Goal: Information Seeking & Learning: Check status

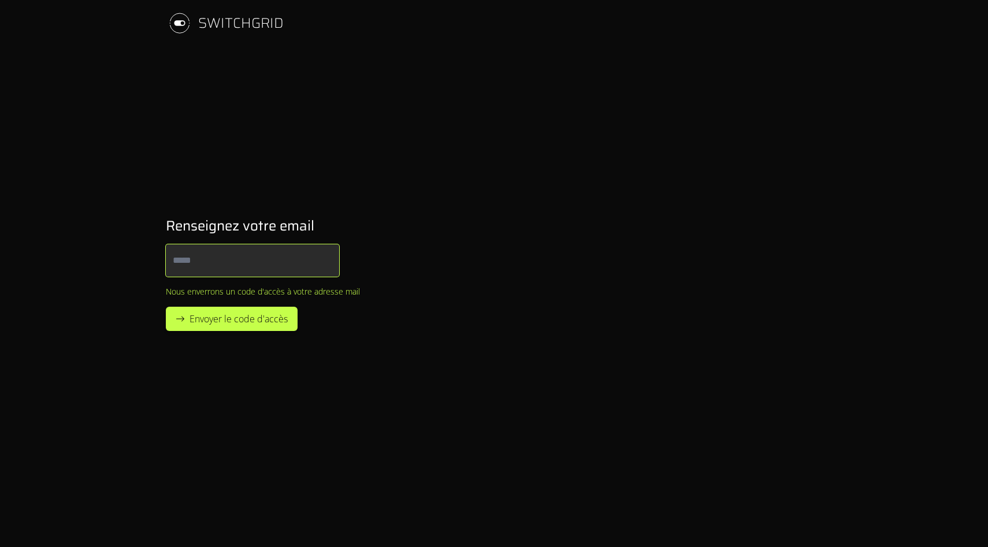
click at [280, 253] on body "SWITCHGRID Renseignez votre email Email Nous enverrons un code d'accès à votre …" at bounding box center [494, 273] width 988 height 547
click at [280, 257] on input "******" at bounding box center [252, 261] width 173 height 32
type input "**********"
click at [166, 307] on button "Envoyer le code d'accès" at bounding box center [232, 319] width 132 height 24
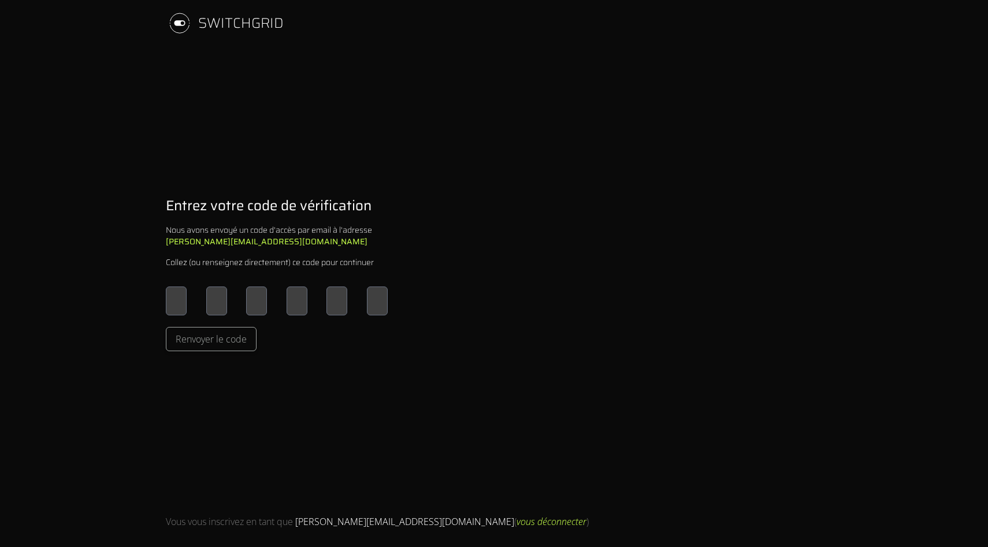
type input "*"
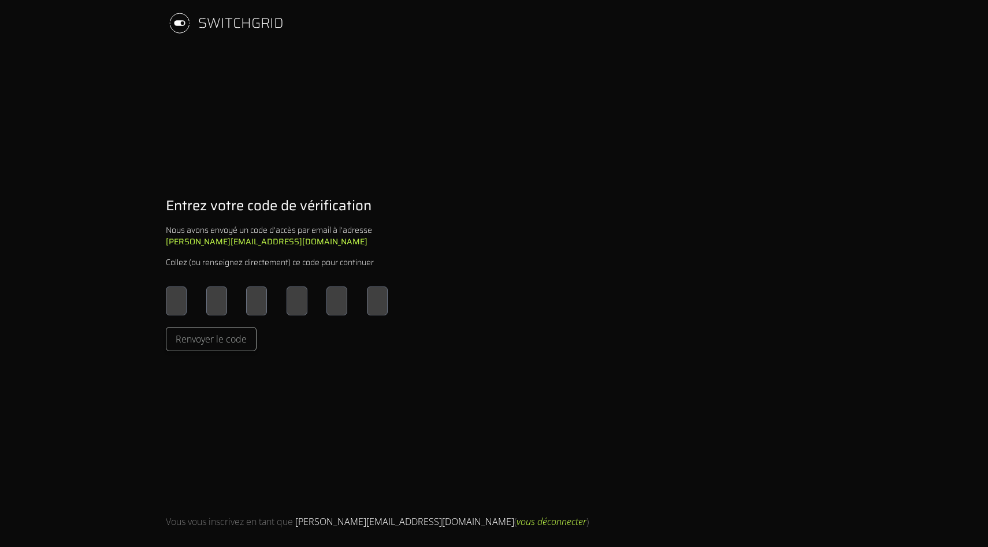
type input "*"
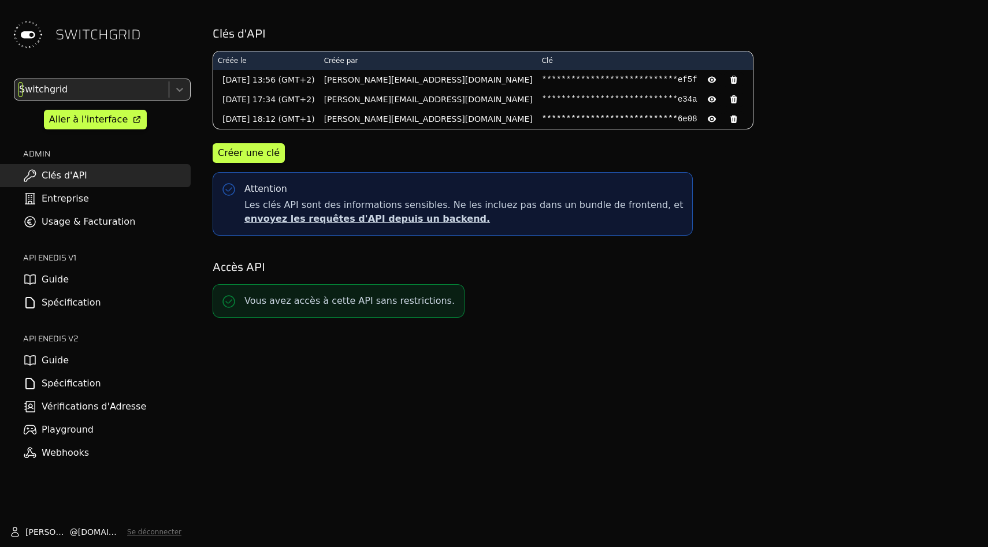
click at [148, 96] on div at bounding box center [90, 90] width 147 height 16
click at [127, 227] on link "Usage & Facturation" at bounding box center [95, 221] width 191 height 23
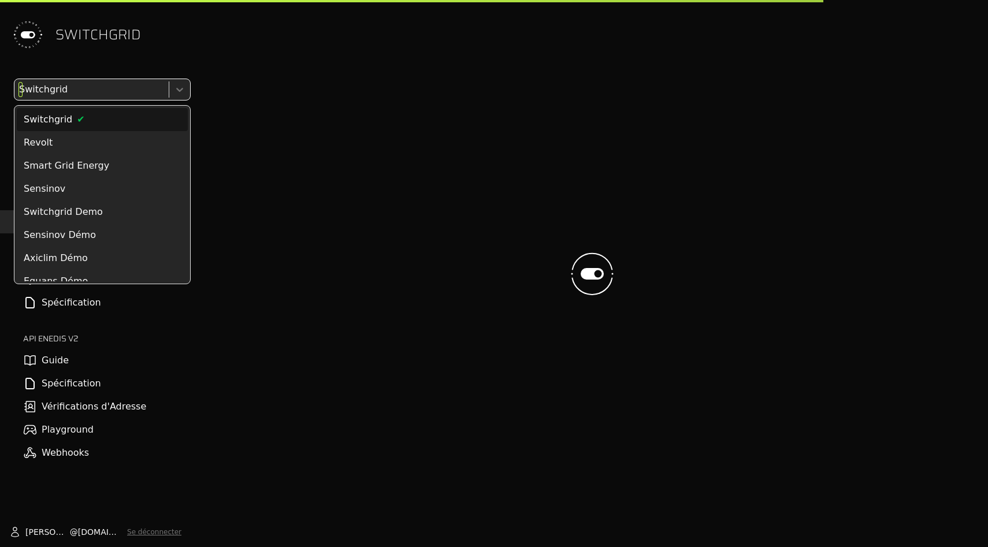
click at [134, 86] on div at bounding box center [90, 90] width 147 height 16
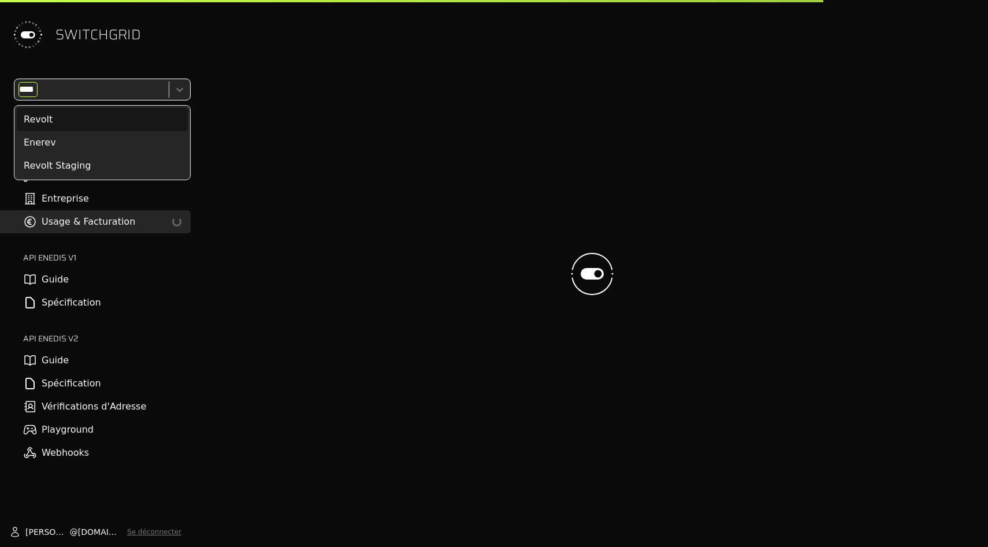
type input "*****"
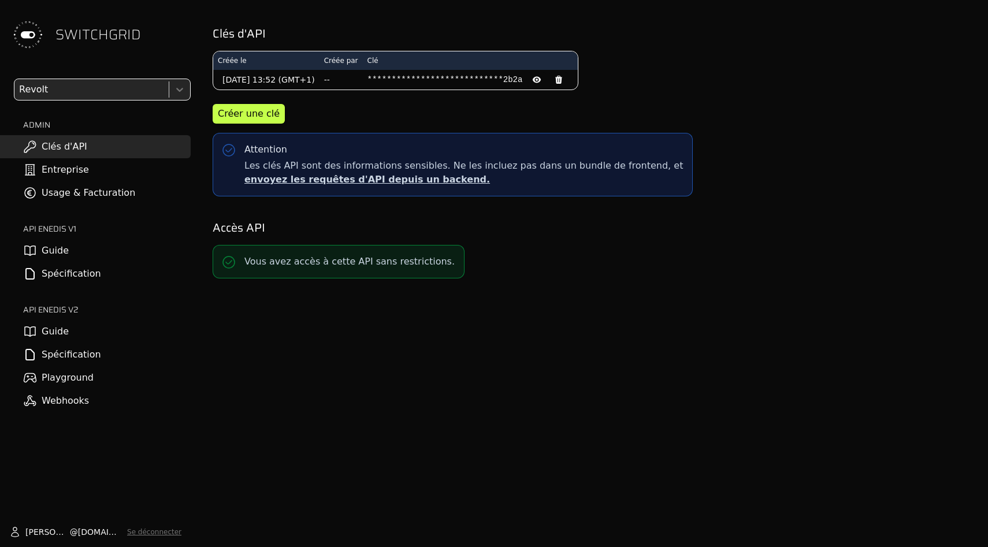
click at [77, 105] on div "option Revolt, selected. Select is focused ,type to refine list, press Down to …" at bounding box center [95, 246] width 191 height 334
click at [77, 91] on div at bounding box center [90, 90] width 147 height 16
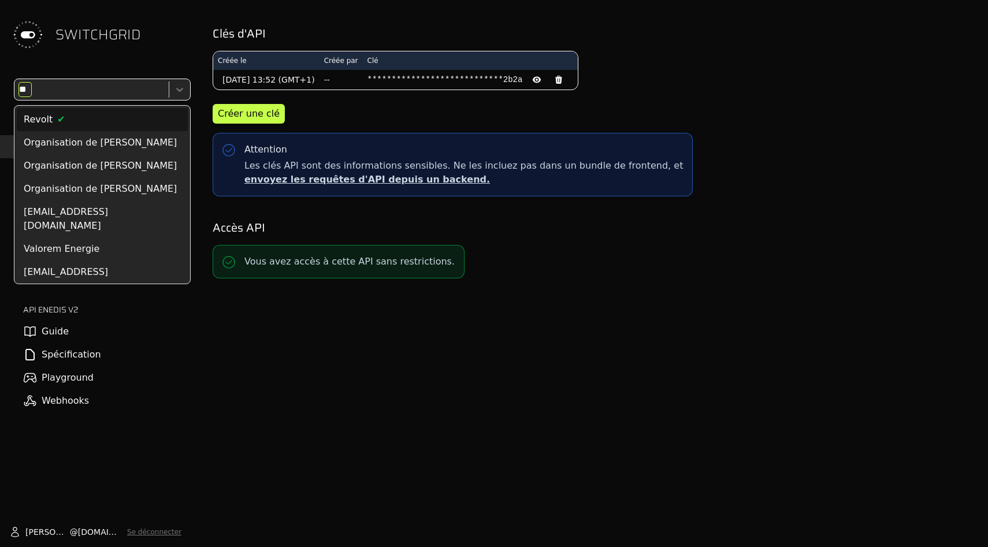
type input "***"
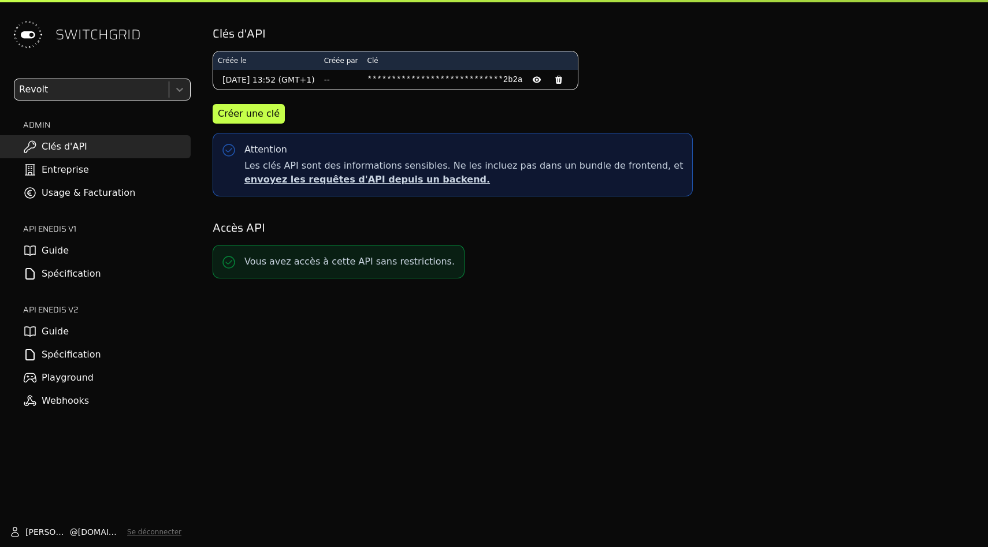
click at [117, 197] on link "Usage & Facturation" at bounding box center [95, 193] width 191 height 23
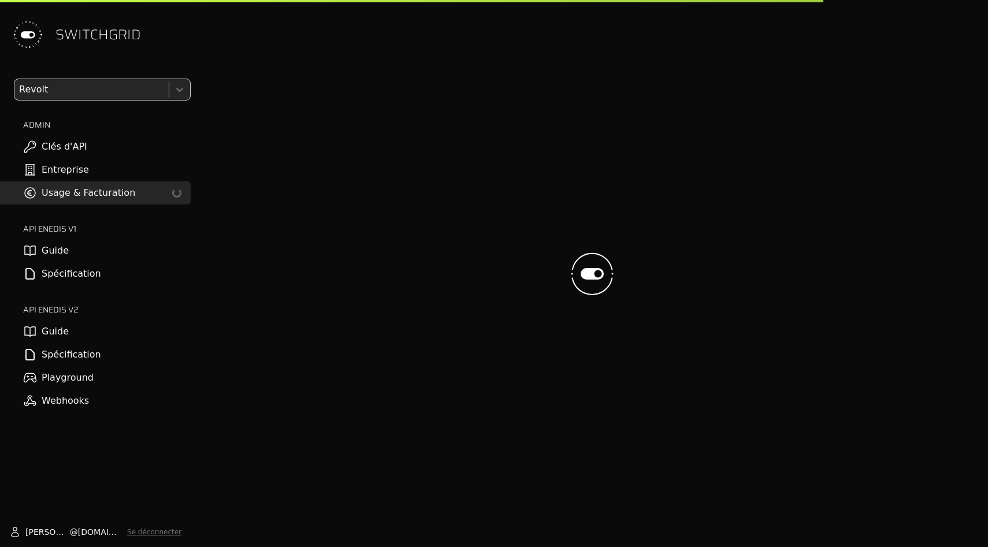
drag, startPoint x: 676, startPoint y: 403, endPoint x: 171, endPoint y: 66, distance: 607.4
click at [171, 68] on div "**********" at bounding box center [494, 273] width 988 height 547
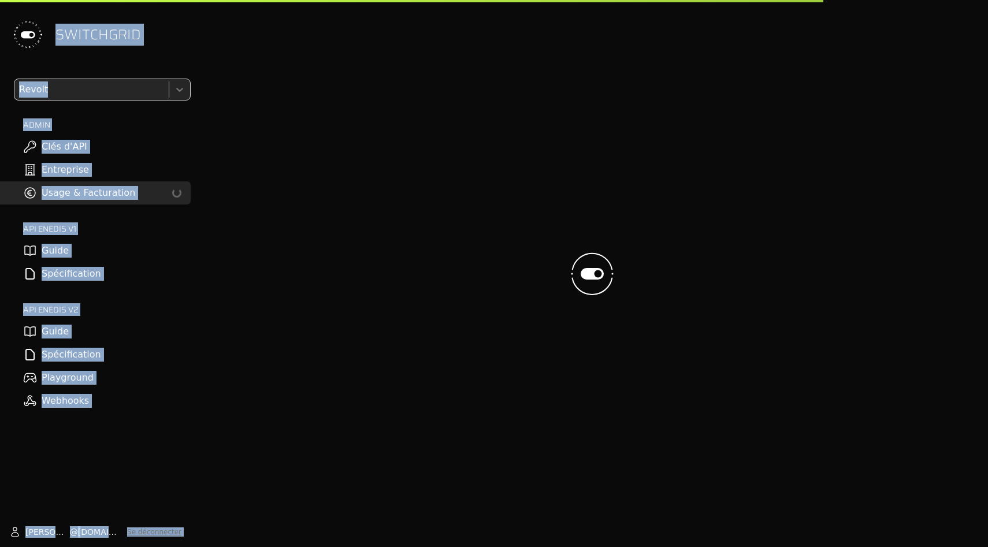
drag, startPoint x: 127, startPoint y: 20, endPoint x: 229, endPoint y: 414, distance: 407.4
click at [229, 414] on div "**********" at bounding box center [494, 273] width 988 height 547
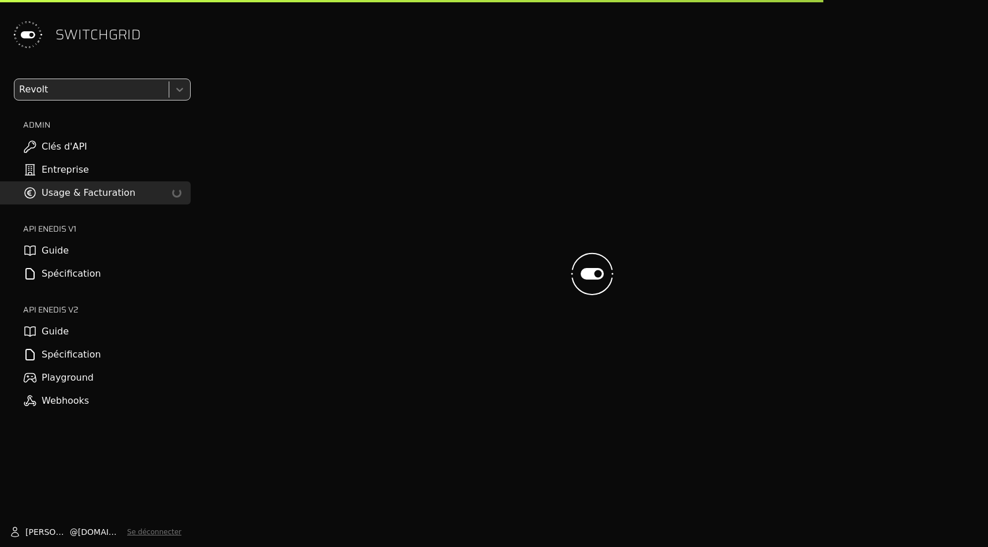
click at [97, 437] on div "SWITCHGRID Revolt ADMIN Clés d'API Entreprise Usage & Facturation Loading... AP…" at bounding box center [95, 273] width 191 height 547
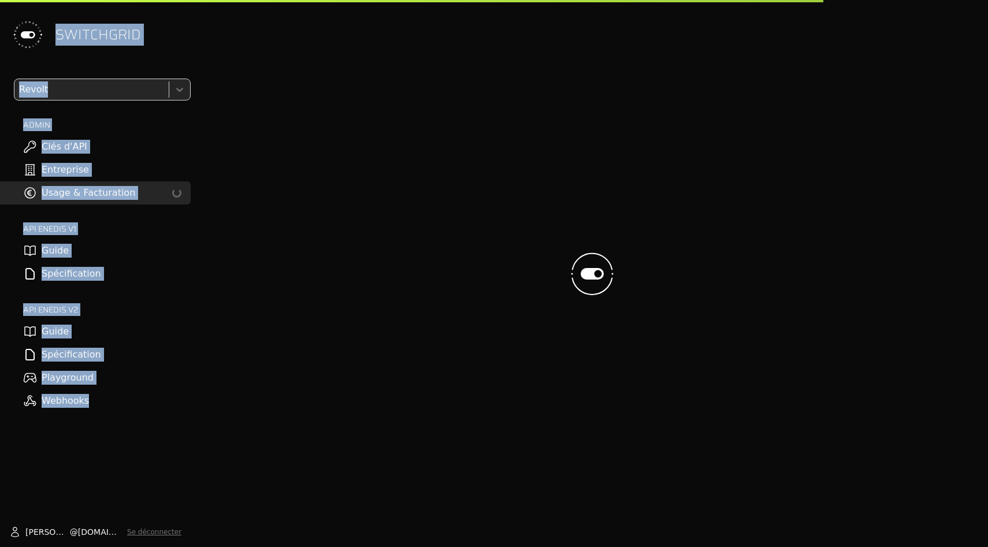
drag, startPoint x: 135, startPoint y: 438, endPoint x: 73, endPoint y: 13, distance: 429.3
click at [73, 13] on div "SWITCHGRID Revolt ADMIN Clés d'API Entreprise Usage & Facturation Loading... AP…" at bounding box center [95, 273] width 191 height 547
click at [73, 13] on div "SWITCHGRID" at bounding box center [95, 34] width 191 height 69
drag, startPoint x: 73, startPoint y: 13, endPoint x: 116, endPoint y: 387, distance: 376.4
click at [117, 387] on div "SWITCHGRID Revolt ADMIN Clés d'API Entreprise Usage & Facturation Loading... AP…" at bounding box center [95, 273] width 191 height 547
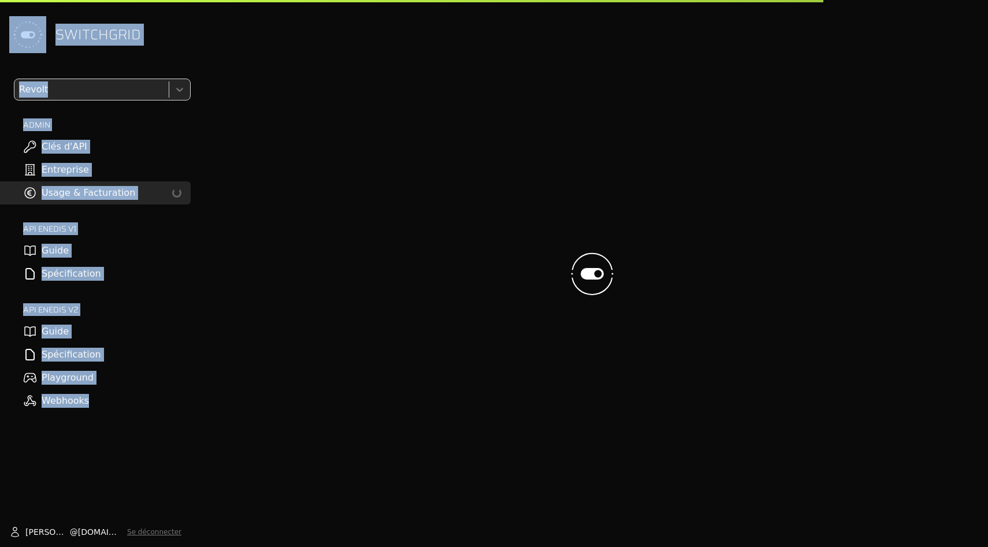
drag, startPoint x: 117, startPoint y: 428, endPoint x: 10, endPoint y: 34, distance: 407.8
click at [10, 35] on div "SWITCHGRID Revolt ADMIN Clés d'API Entreprise Usage & Facturation Loading... AP…" at bounding box center [95, 273] width 191 height 547
click at [6, 43] on div "SWITCHGRID" at bounding box center [95, 34] width 191 height 69
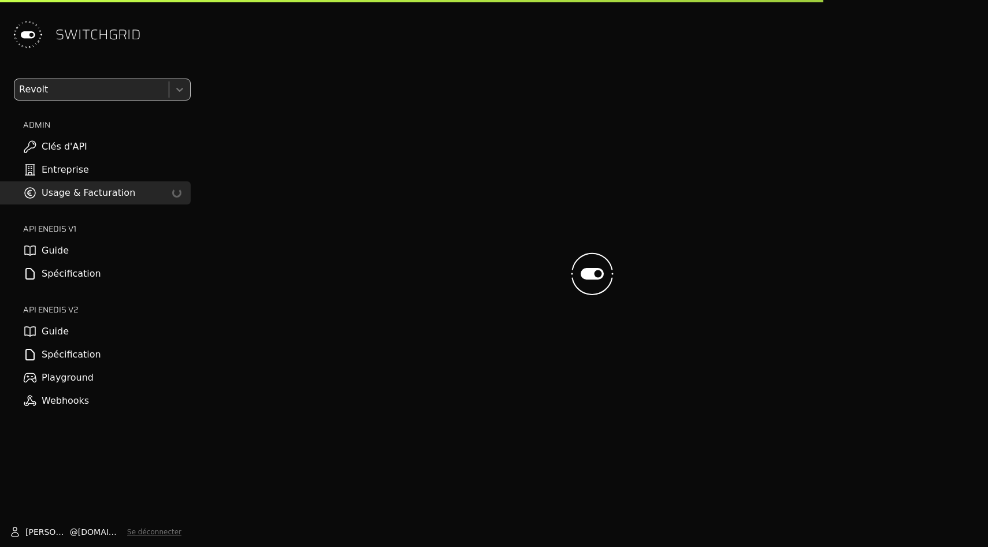
click at [455, 190] on div at bounding box center [592, 273] width 773 height 547
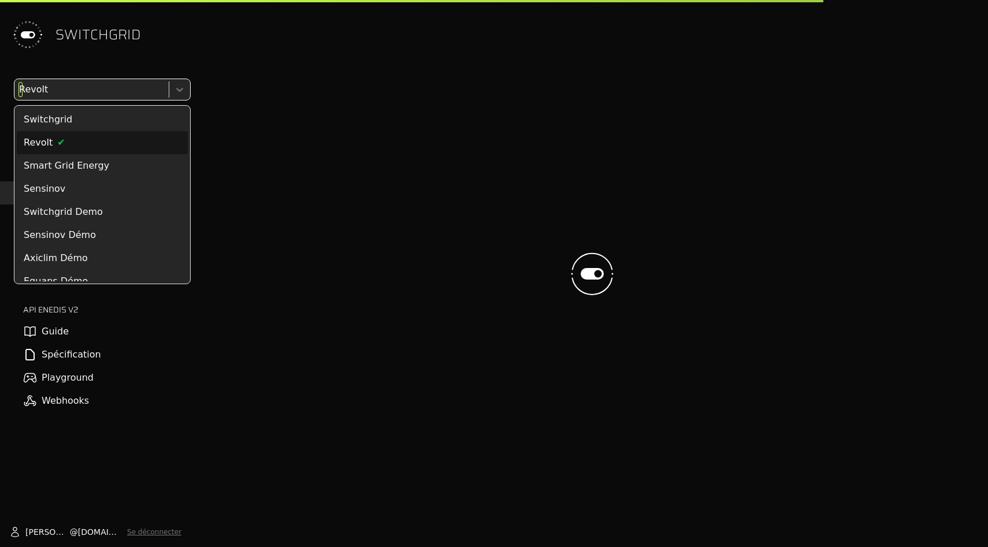
click at [154, 90] on div at bounding box center [90, 90] width 147 height 16
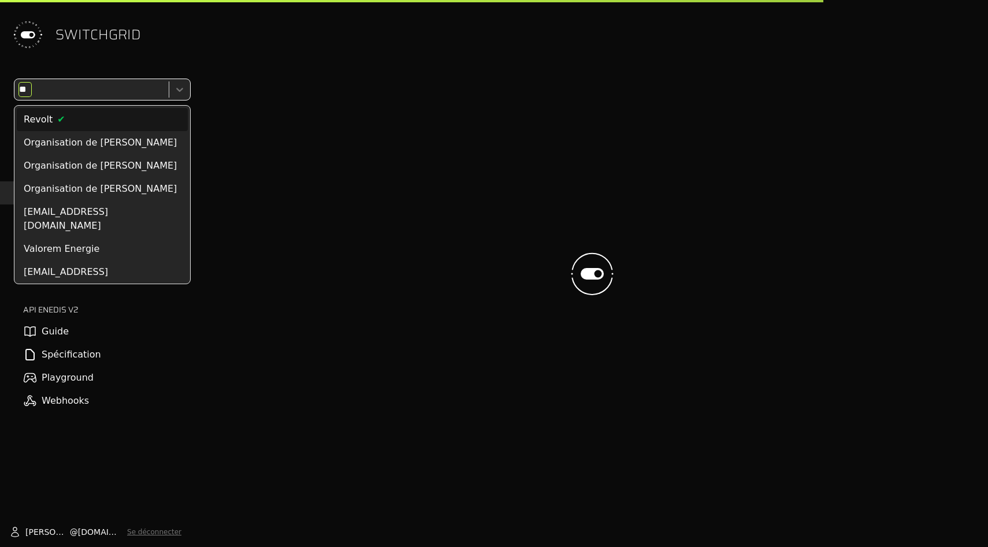
type input "***"
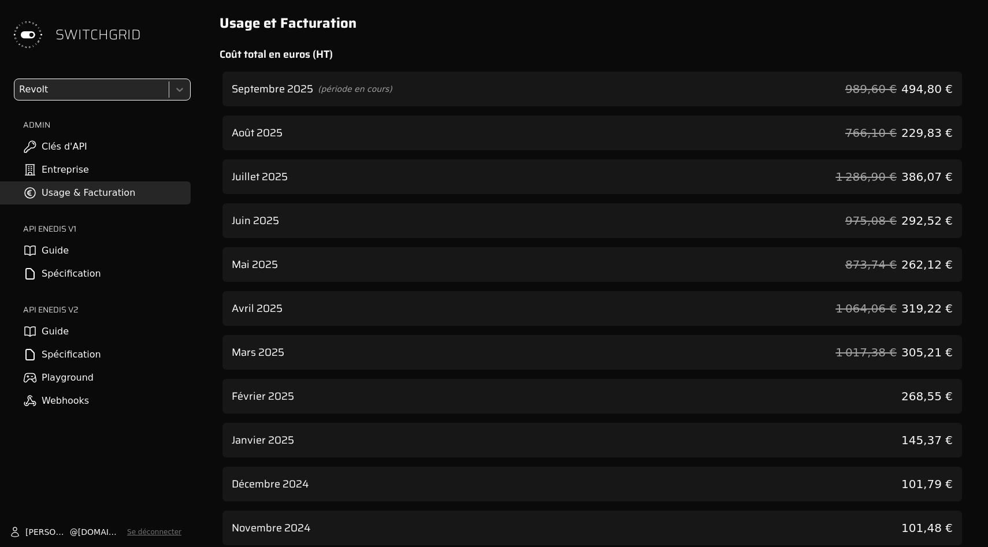
click at [166, 42] on div "SWITCHGRID" at bounding box center [95, 34] width 191 height 69
drag, startPoint x: 760, startPoint y: 131, endPoint x: 760, endPoint y: 117, distance: 13.9
click at [760, 130] on div "[DATE] 766,10 € 229,83 €" at bounding box center [593, 133] width 740 height 35
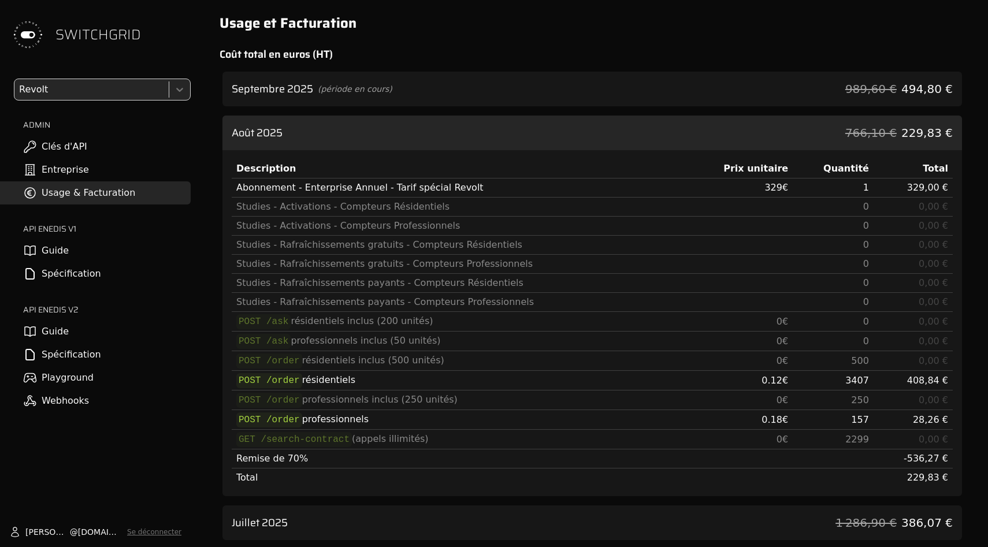
click at [760, 90] on div "[DATE] (période en cours) 989,60 € 494,80 €" at bounding box center [593, 89] width 740 height 35
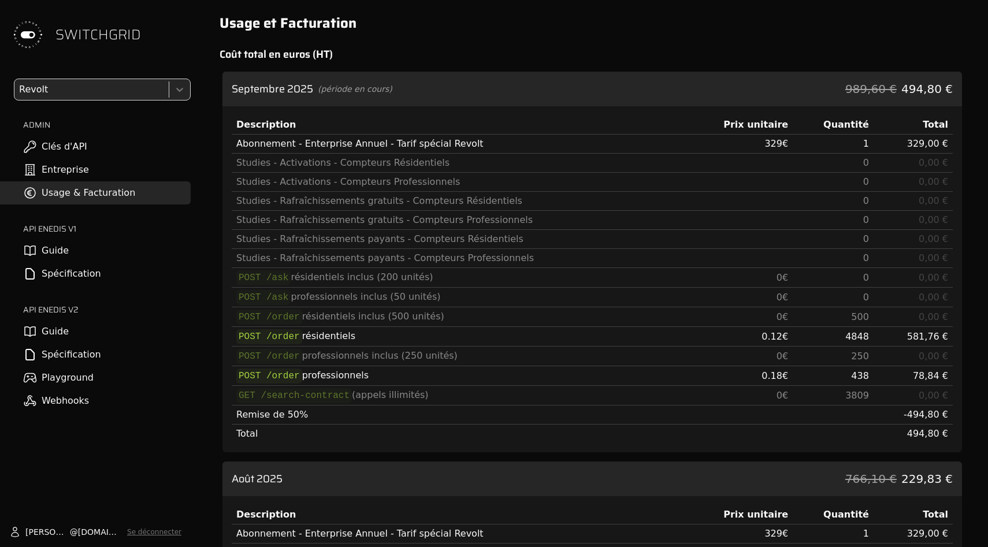
click at [760, 90] on div "[DATE] (période en cours) 989,60 € 494,80 €" at bounding box center [593, 89] width 740 height 35
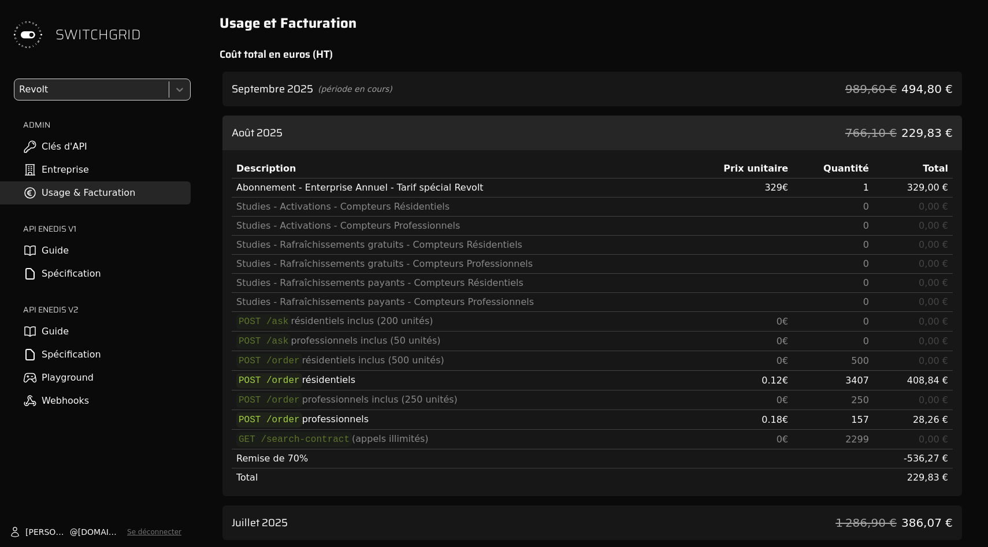
click at [760, 142] on div "[DATE] 766,10 € 229,83 €" at bounding box center [593, 133] width 740 height 35
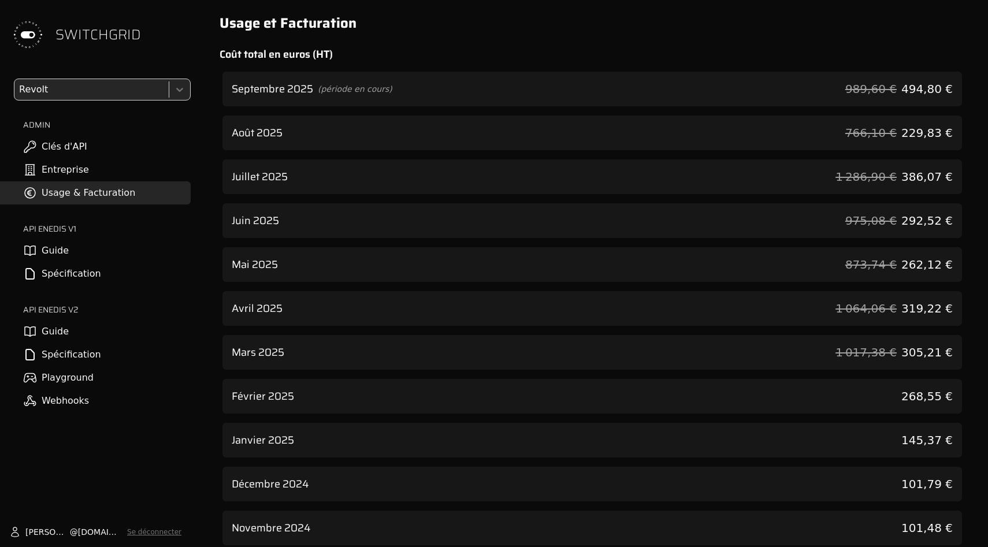
click at [760, 100] on div "[DATE] (période en cours) 989,60 € 494,80 €" at bounding box center [593, 89] width 740 height 35
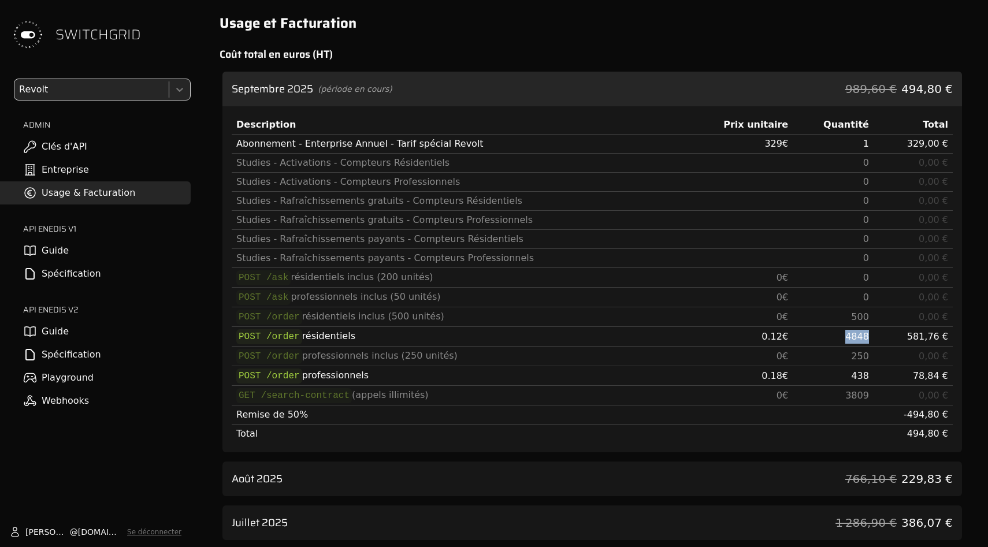
drag, startPoint x: 832, startPoint y: 334, endPoint x: 873, endPoint y: 334, distance: 41.0
click at [873, 334] on tr "POST /order résidentiels 0.12 € 4848 581,76 €" at bounding box center [592, 337] width 721 height 20
copy span "4848"
click at [846, 85] on div "[DATE] (période en cours) 989,60 € 494,80 €" at bounding box center [593, 89] width 740 height 35
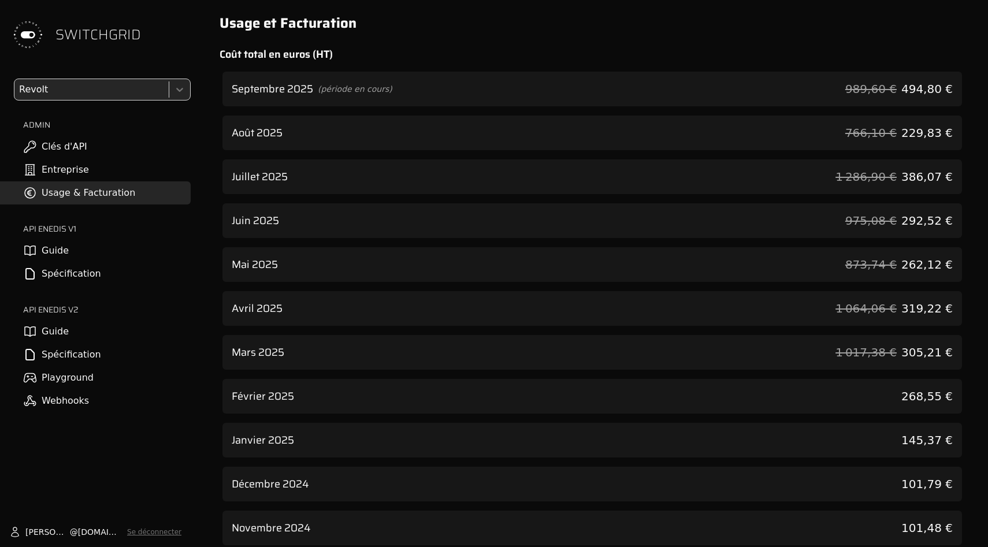
click at [846, 124] on div "[DATE] 766,10 € 229,83 €" at bounding box center [593, 133] width 740 height 35
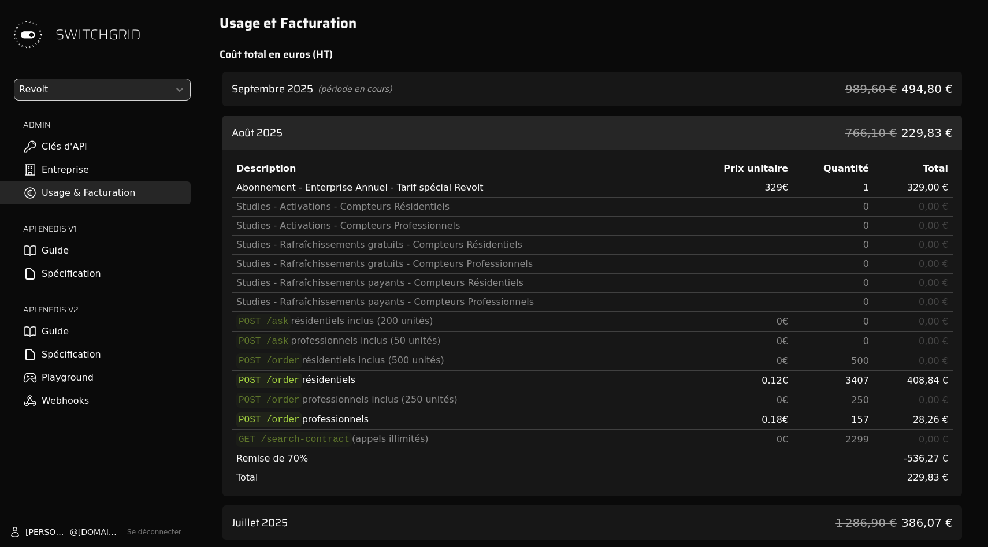
click at [846, 124] on div "[DATE] 766,10 € 229,83 €" at bounding box center [593, 133] width 740 height 35
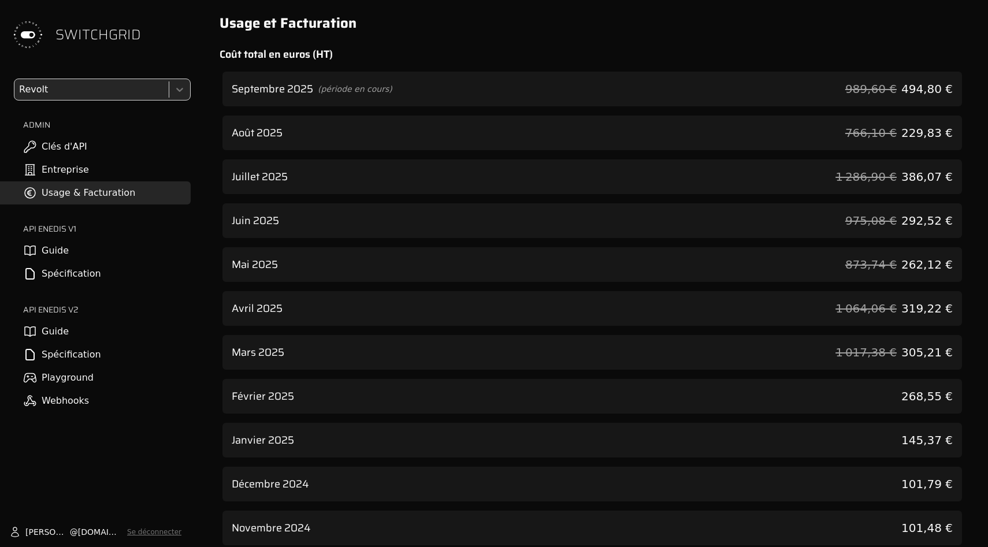
click at [846, 86] on div "[DATE] (période en cours) 989,60 € 494,80 €" at bounding box center [593, 89] width 740 height 35
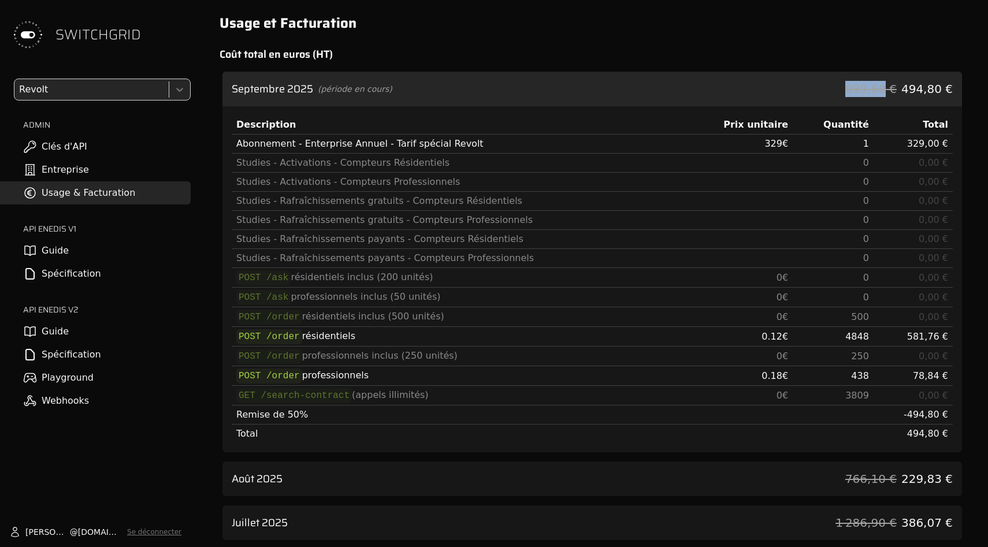
click at [846, 86] on div "[DATE] (période en cours) 989,60 € 494,80 €" at bounding box center [593, 89] width 740 height 35
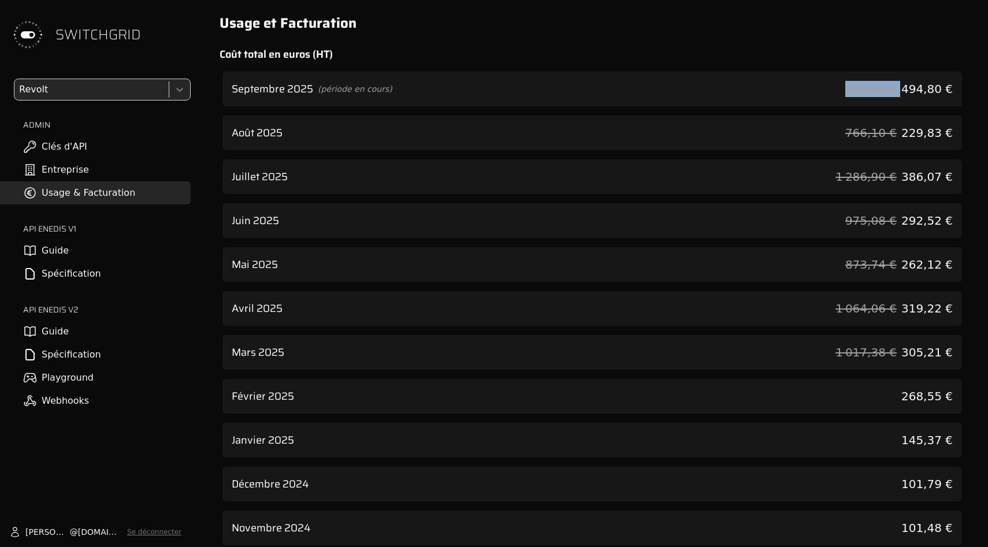
click at [846, 86] on div "[DATE] (période en cours) 989,60 € 494,80 €" at bounding box center [593, 89] width 740 height 35
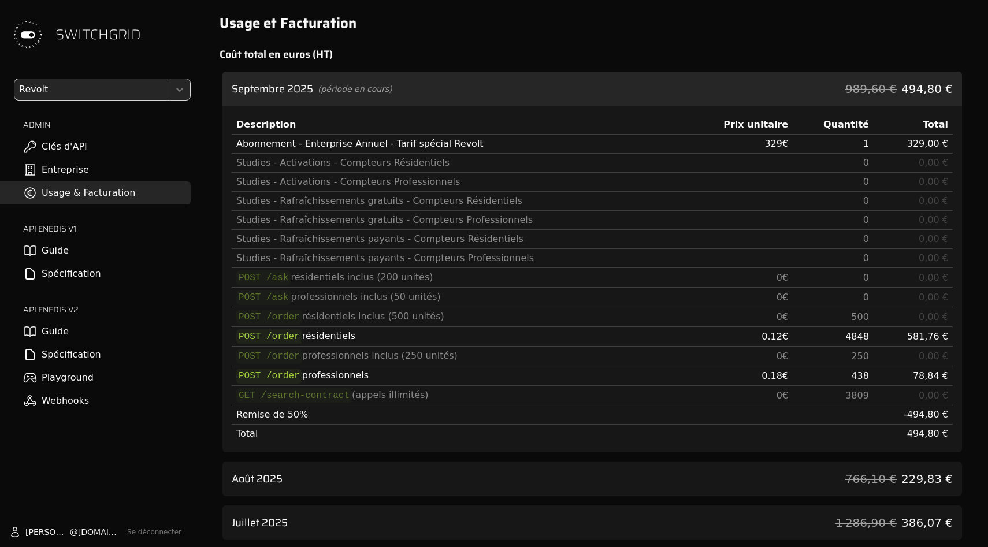
click at [831, 90] on div "[DATE] (période en cours) 989,60 € 494,80 €" at bounding box center [593, 89] width 740 height 35
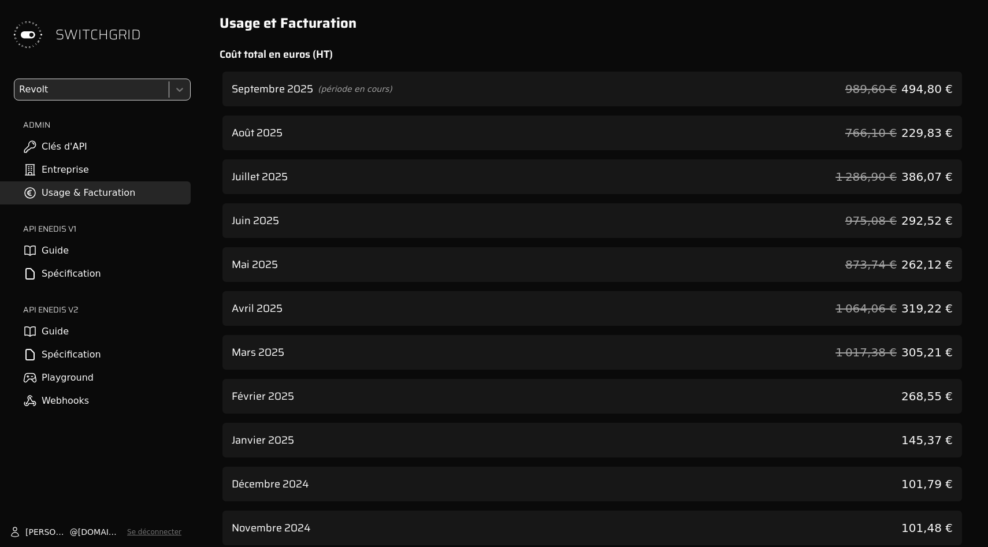
click at [829, 62] on div "Usage et Facturation Coût total en euros (HT) [DATE] (période en cours) 989,60 …" at bounding box center [592, 477] width 773 height 955
click at [837, 89] on div "[DATE] (période en cours) 989,60 € 494,80 €" at bounding box center [593, 89] width 740 height 35
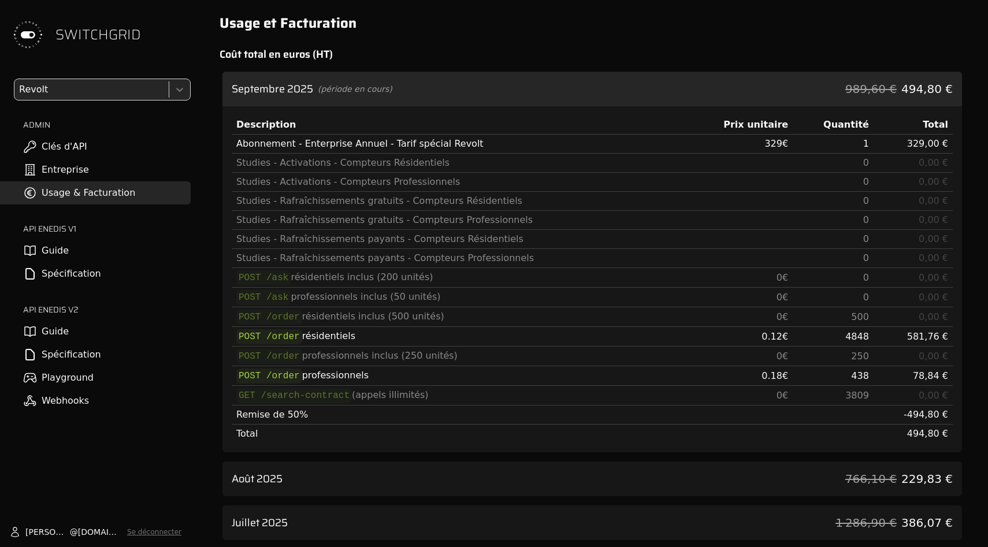
click at [837, 89] on div "[DATE] (période en cours) 989,60 € 494,80 €" at bounding box center [593, 89] width 740 height 35
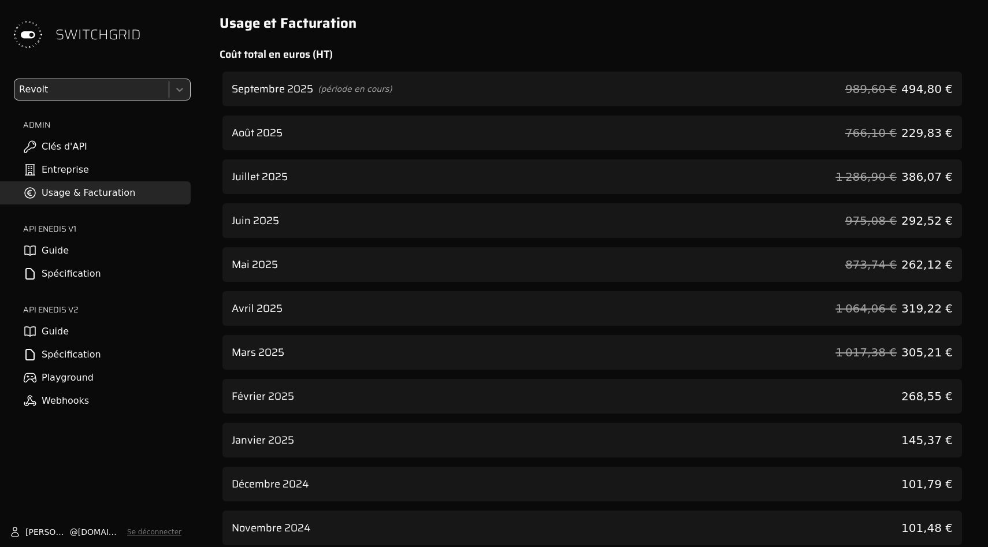
click at [837, 51] on h2 "Coût total en euros (HT)" at bounding box center [593, 54] width 746 height 16
click at [143, 90] on div at bounding box center [90, 90] width 147 height 16
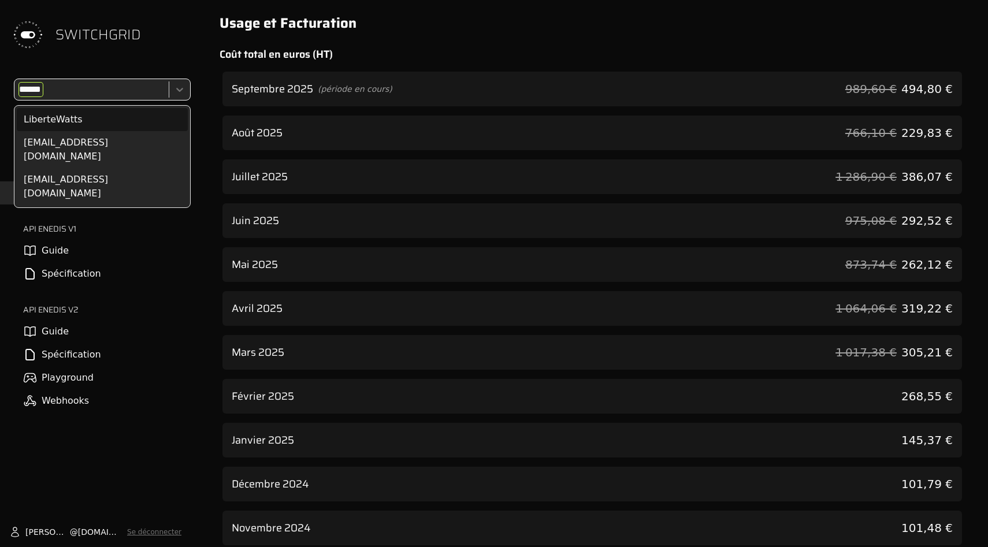
type input "*******"
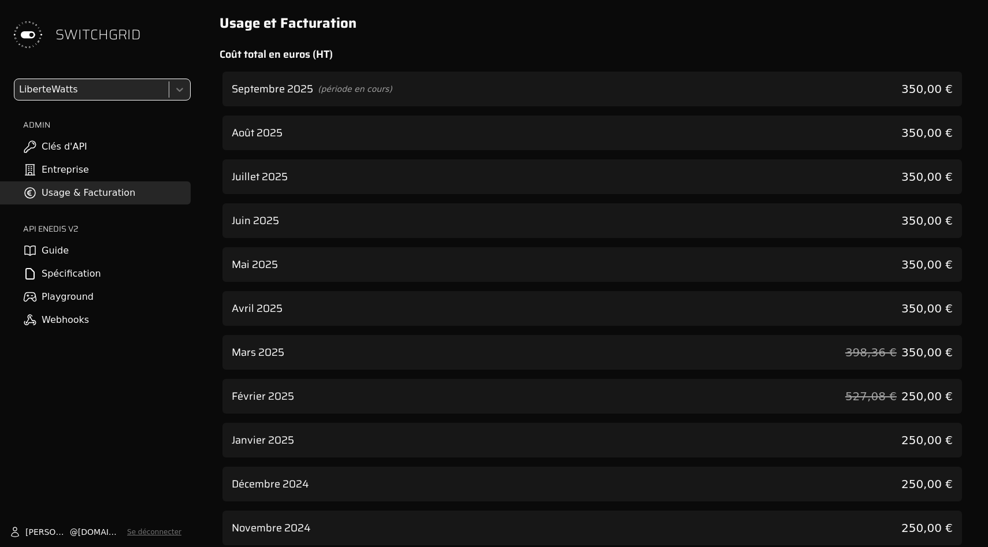
click at [877, 91] on div "Septembre 2025 (période en cours) 350,00 €" at bounding box center [593, 89] width 740 height 35
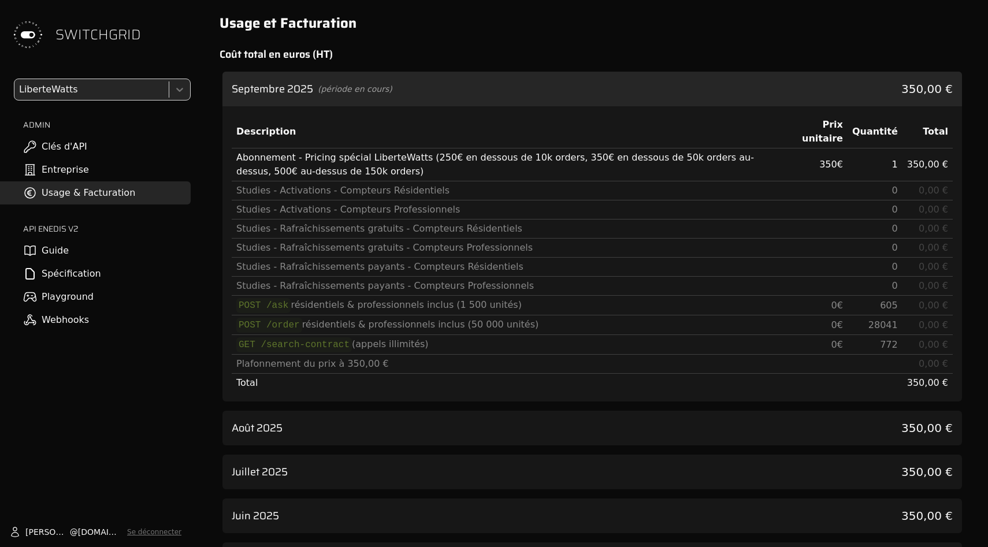
click at [873, 98] on div "Septembre 2025 (période en cours) 350,00 €" at bounding box center [593, 89] width 740 height 35
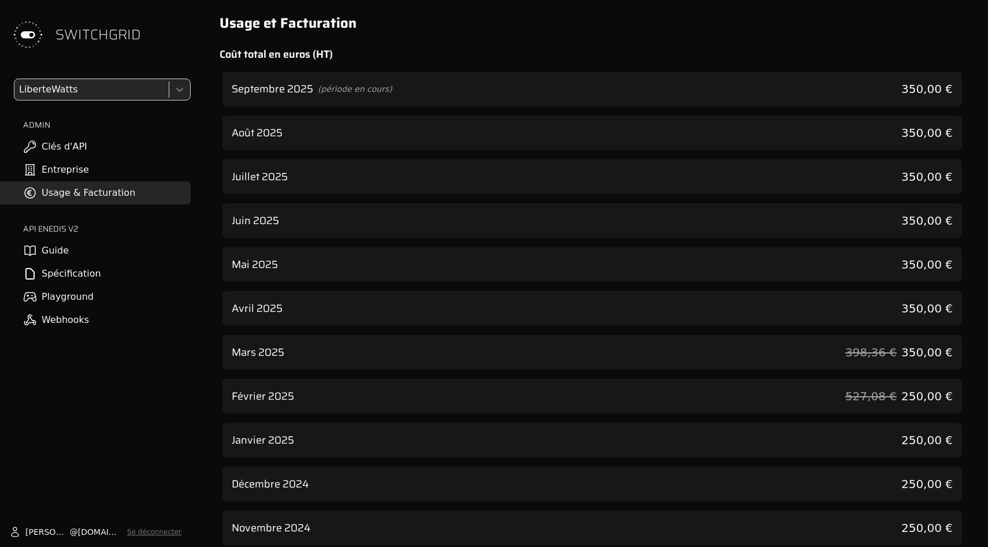
click at [873, 145] on div "Août 2025 350,00 €" at bounding box center [593, 133] width 740 height 35
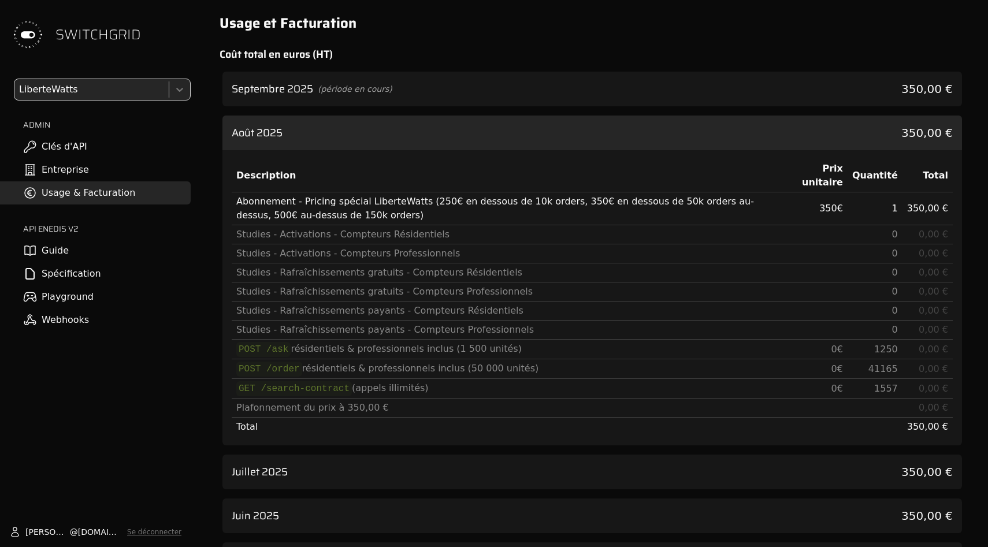
click at [875, 140] on div "Août 2025 350,00 €" at bounding box center [593, 133] width 740 height 35
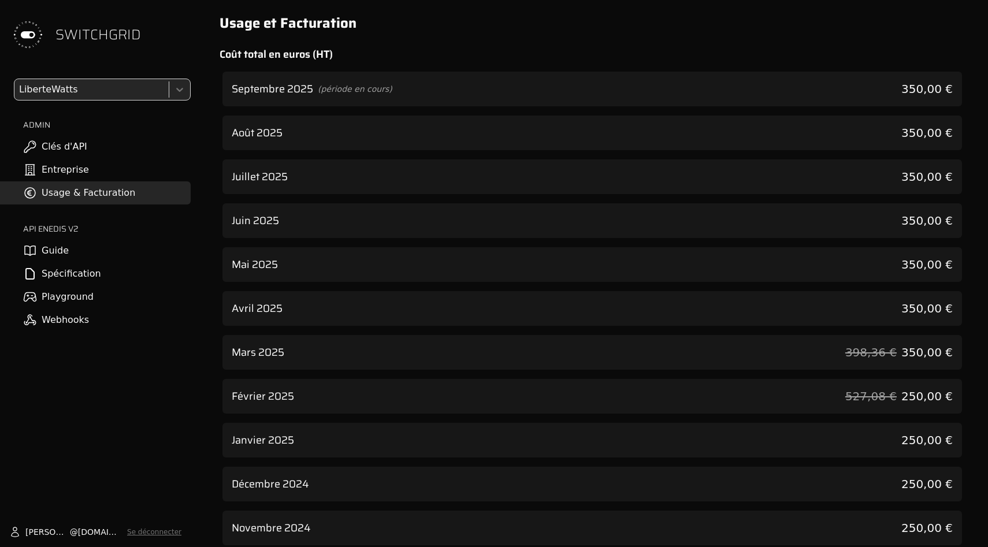
click at [875, 102] on div "Septembre 2025 (période en cours) 350,00 €" at bounding box center [593, 89] width 740 height 35
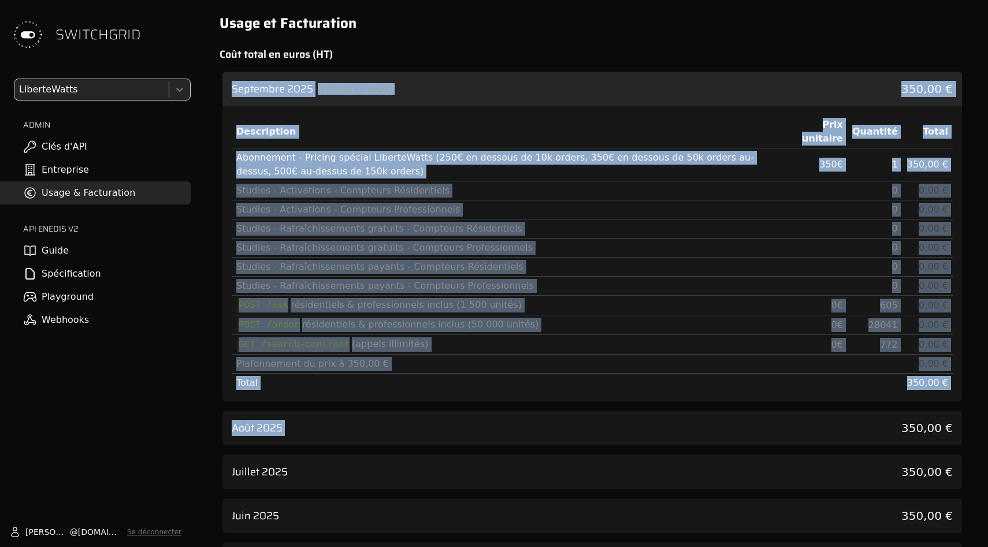
drag, startPoint x: 875, startPoint y: 55, endPoint x: 907, endPoint y: 422, distance: 368.4
click at [908, 422] on div "Usage et Facturation Coût total en euros (HT) [DATE] (période en cours) 350,00 …" at bounding box center [592, 471] width 773 height 943
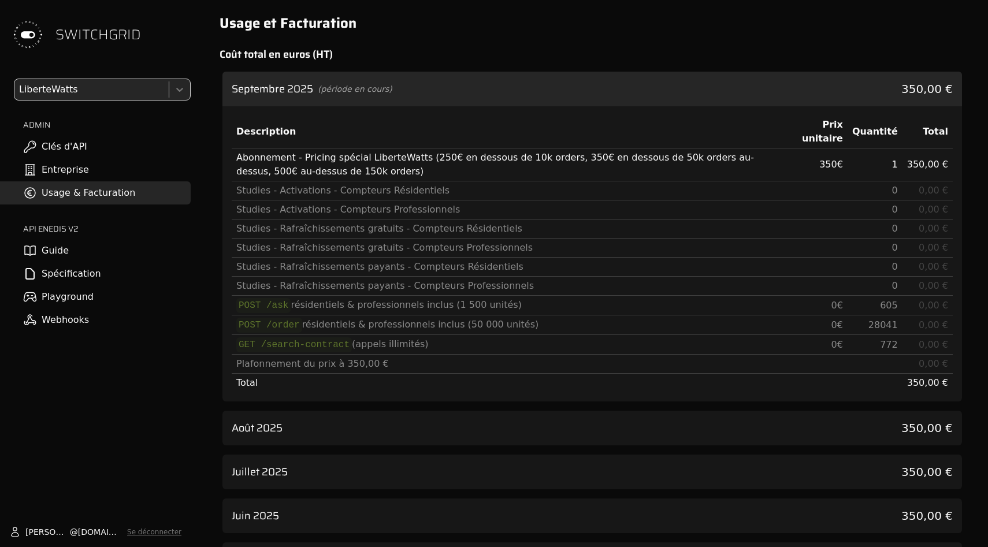
click at [871, 60] on h2 "Coût total en euros (HT)" at bounding box center [593, 54] width 746 height 16
click at [871, 99] on div "Septembre 2025 (période en cours) 350,00 €" at bounding box center [593, 89] width 740 height 35
